Goal: Information Seeking & Learning: Learn about a topic

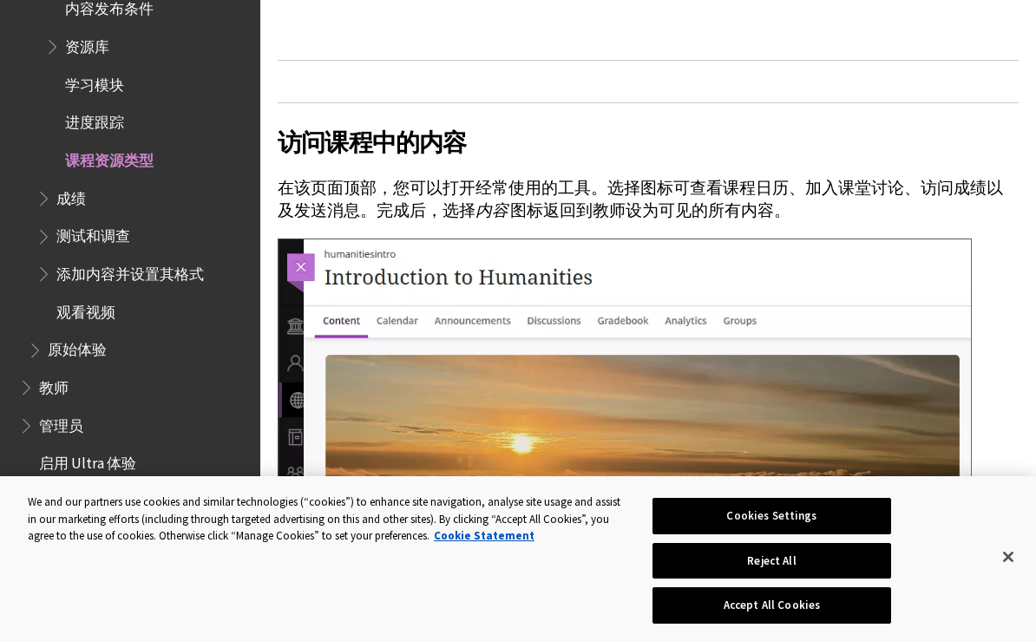
scroll to position [976, 0]
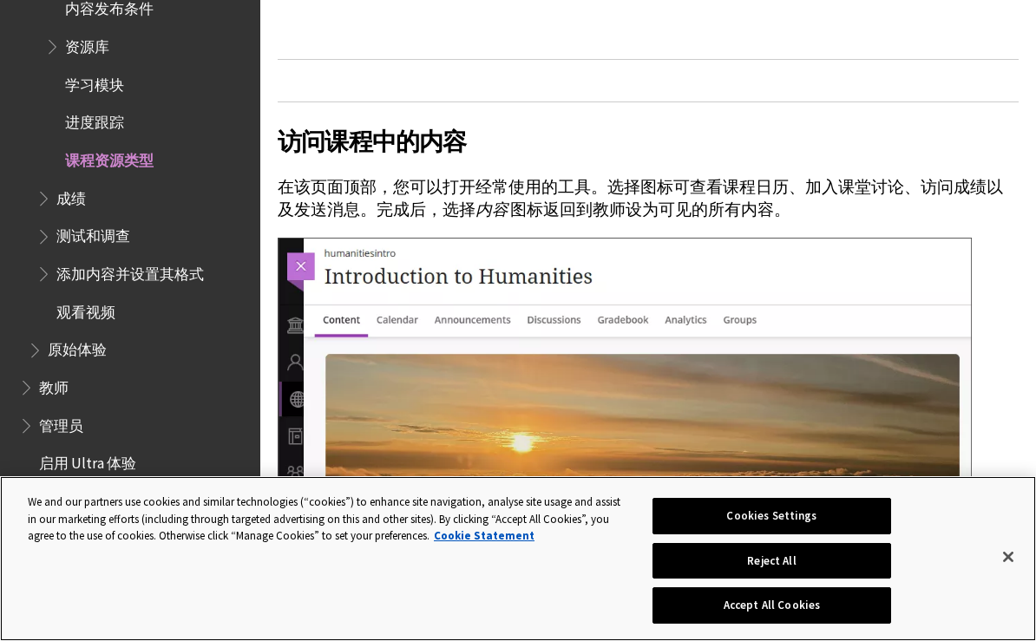
click at [857, 534] on button "Cookies Settings" at bounding box center [771, 516] width 239 height 36
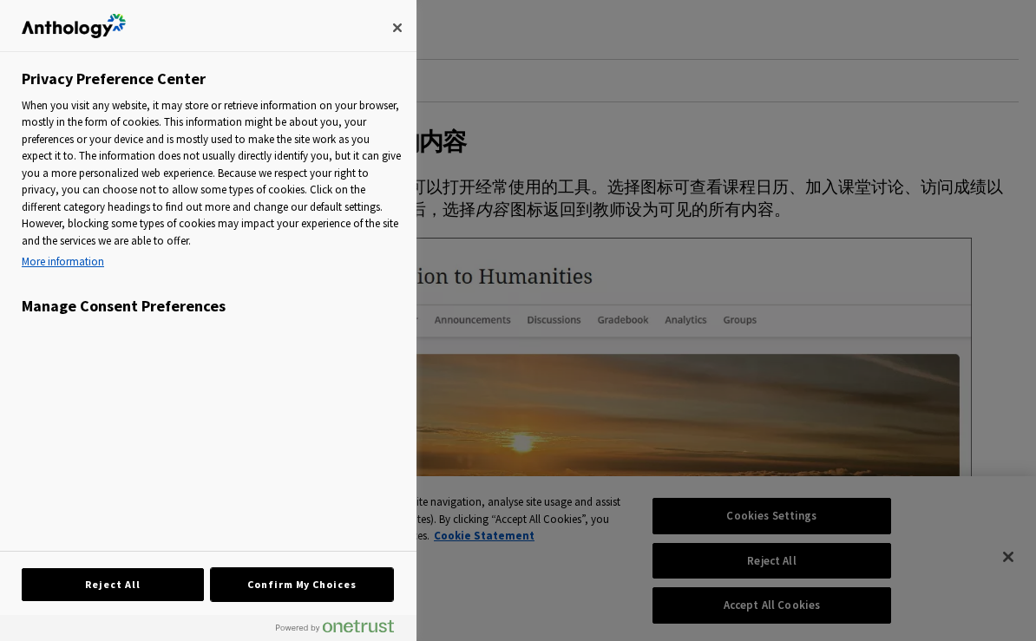
click at [249, 601] on button "Confirm My Choices" at bounding box center [302, 584] width 182 height 33
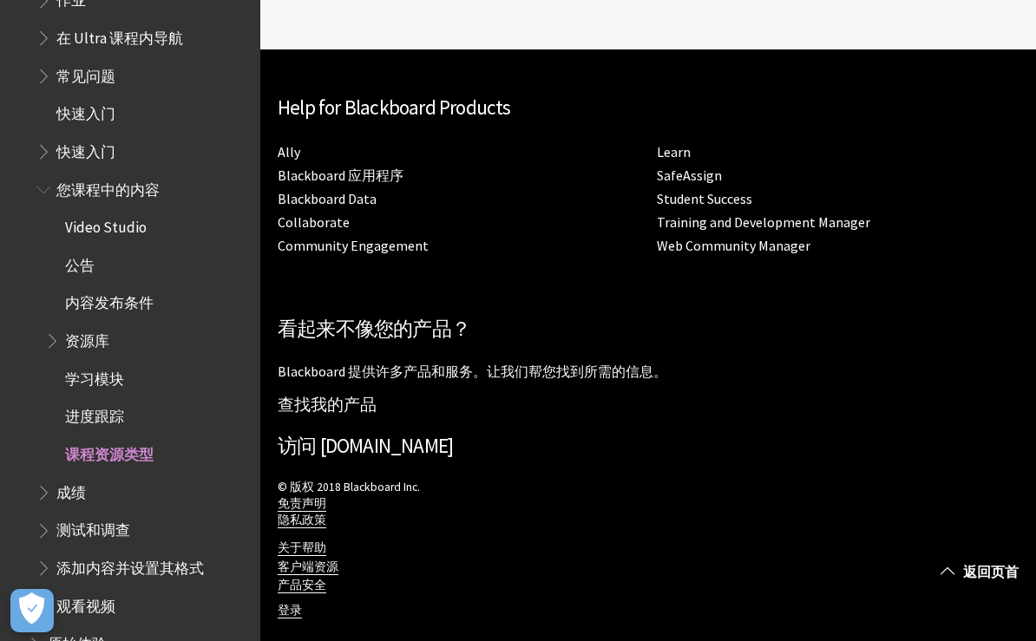
scroll to position [635, 0]
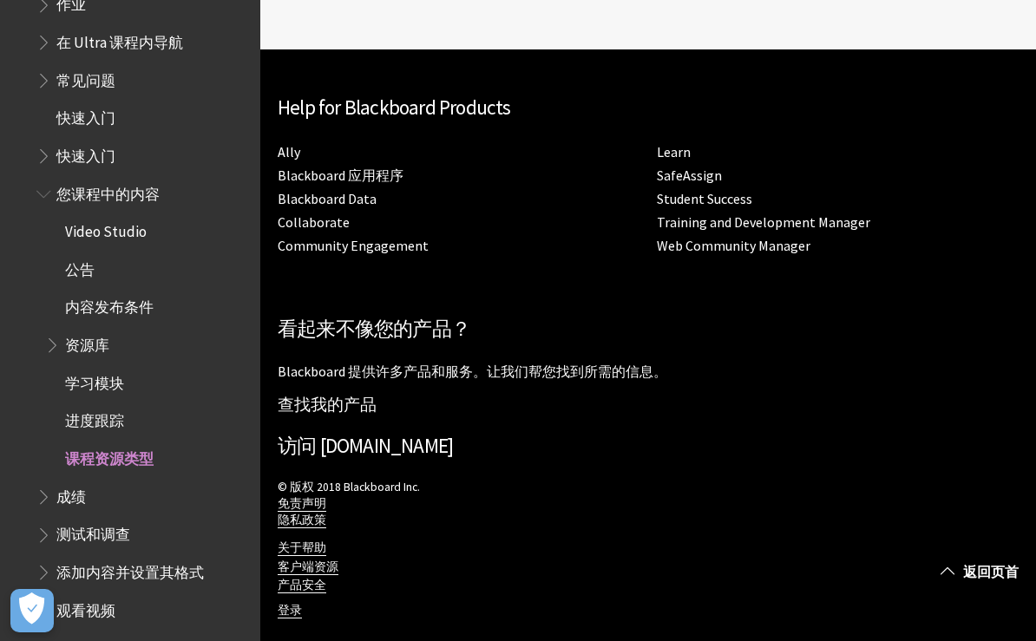
click at [76, 377] on span "学习模块" at bounding box center [94, 380] width 59 height 23
click at [78, 354] on span "资源库" at bounding box center [87, 342] width 44 height 23
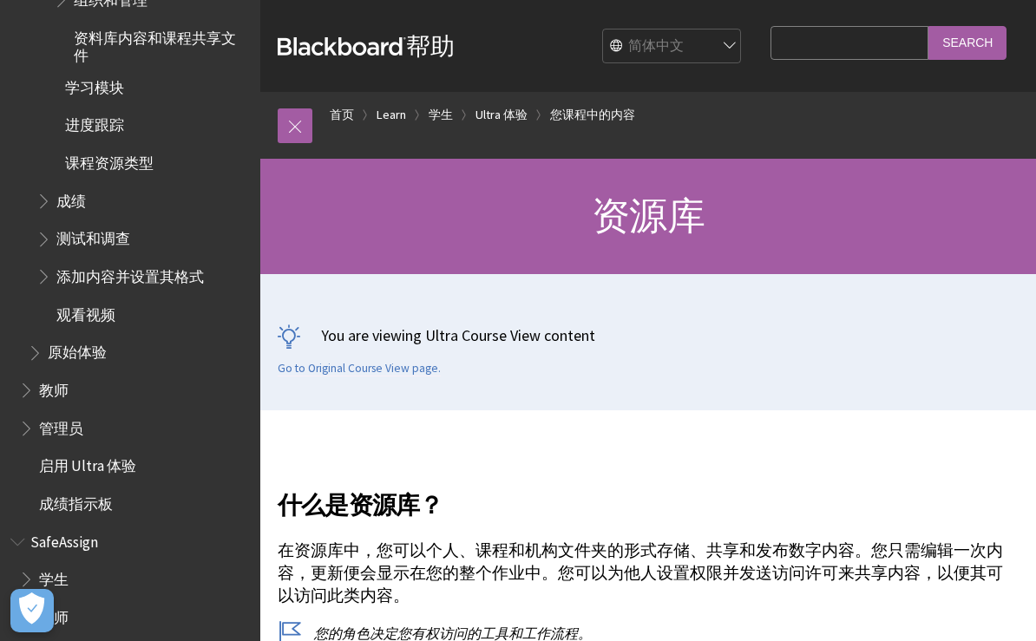
scroll to position [1181, 0]
click at [36, 566] on span "Book outline for Blackboard SafeAssign" at bounding box center [28, 577] width 18 height 22
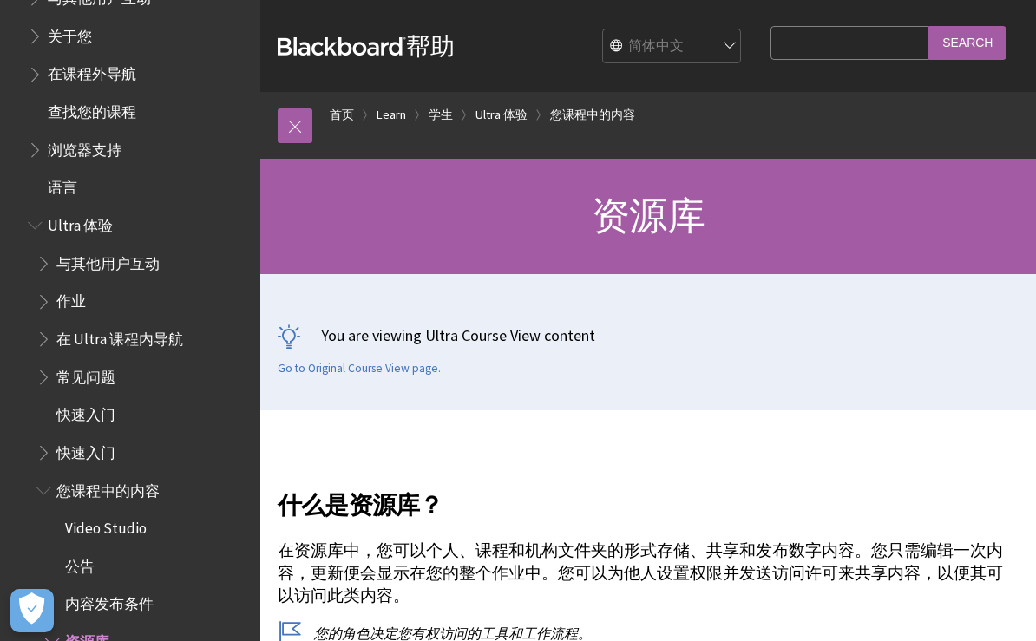
scroll to position [336, 0]
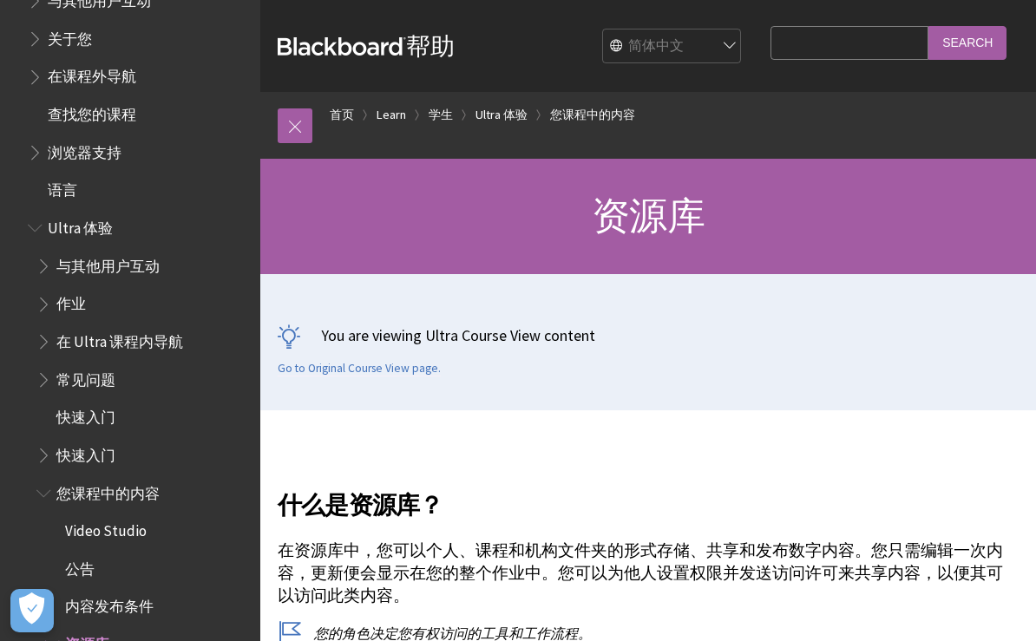
click at [123, 365] on span "常见问题" at bounding box center [142, 379] width 213 height 29
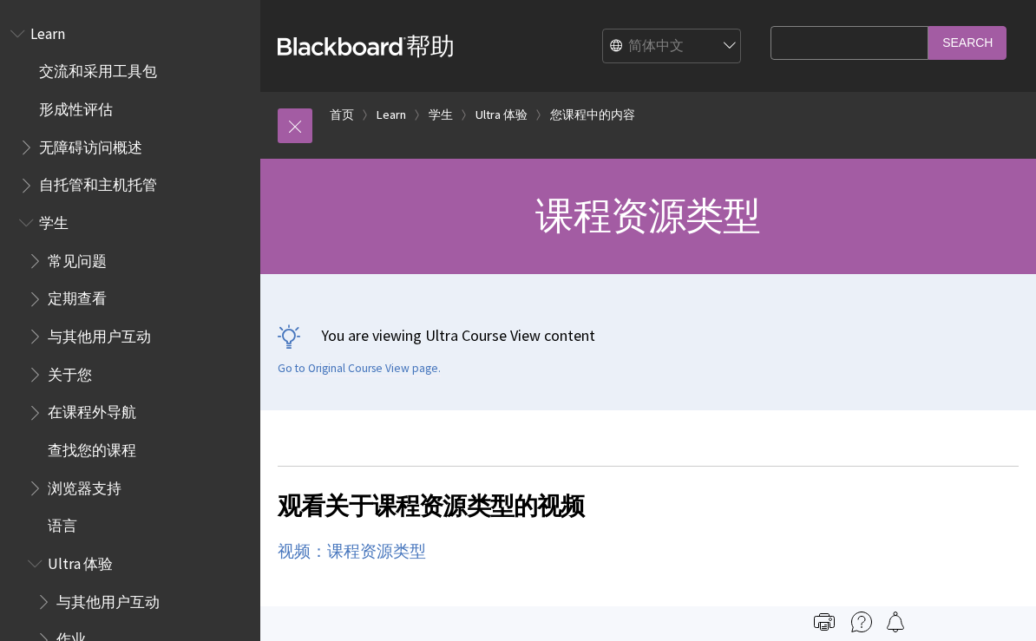
scroll to position [934, 0]
